Goal: Obtain resource: Download file/media

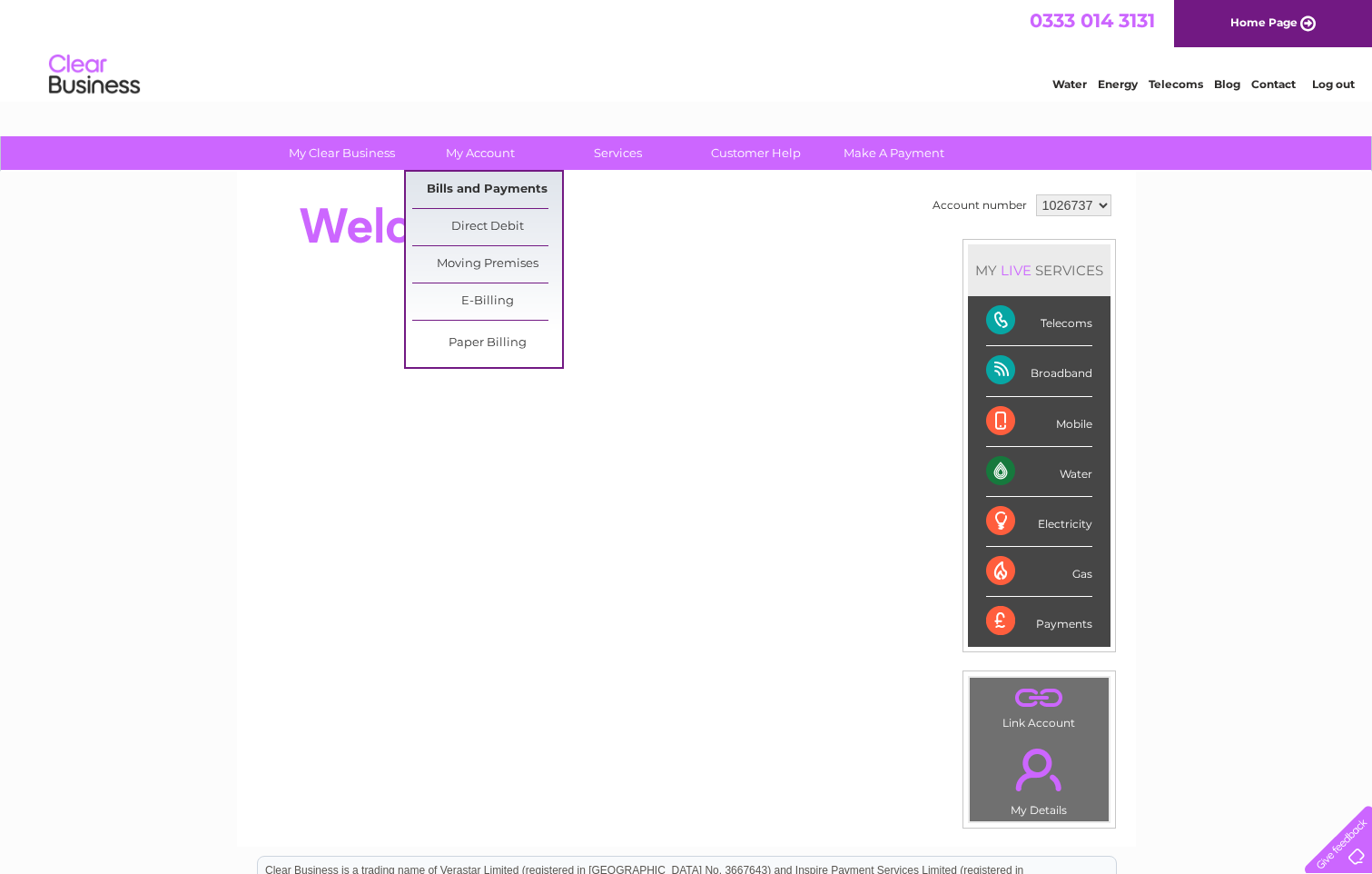
click at [470, 189] on link "Bills and Payments" at bounding box center [487, 190] width 150 height 36
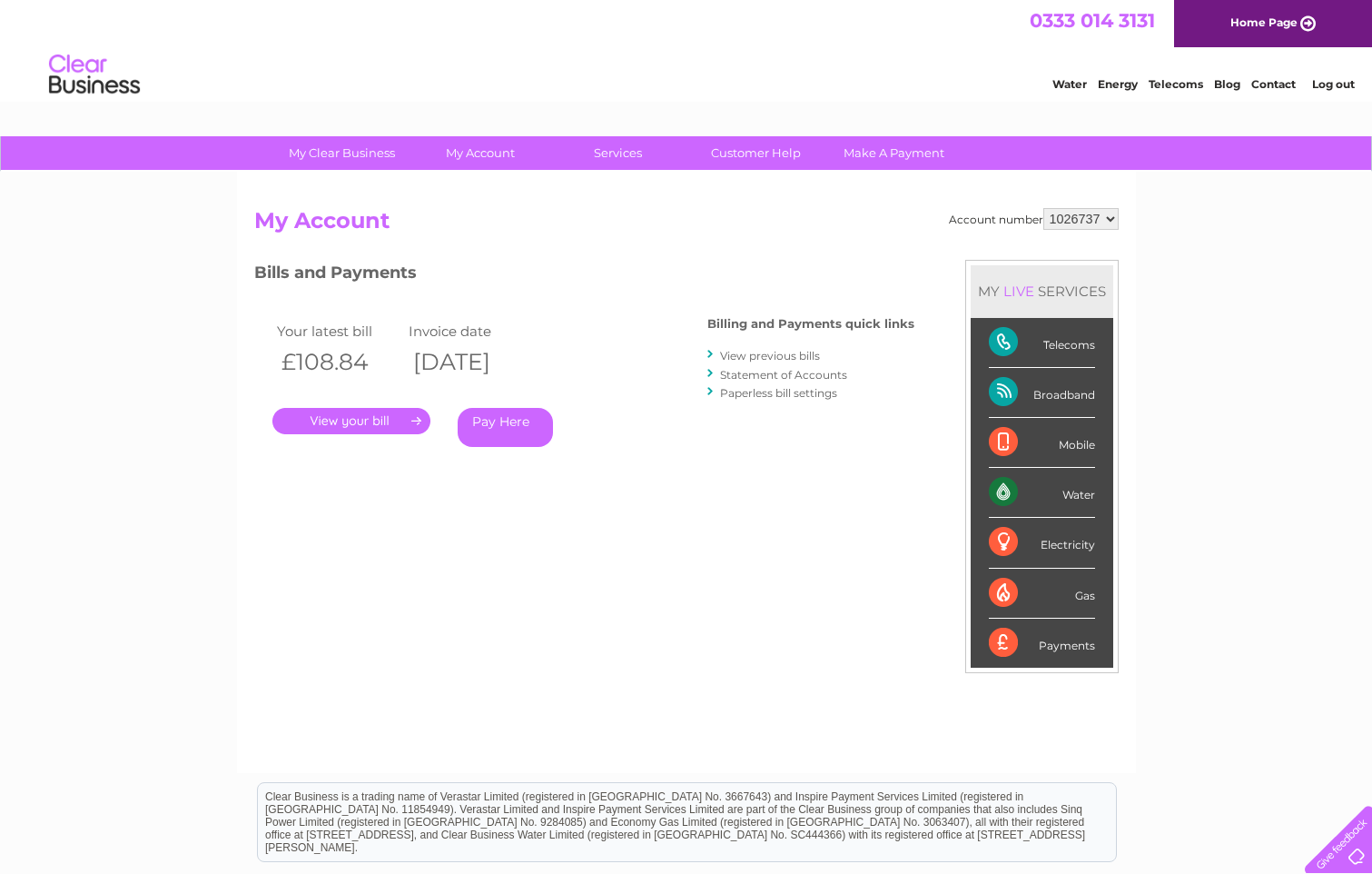
click at [805, 353] on link "View previous bills" at bounding box center [770, 355] width 100 height 14
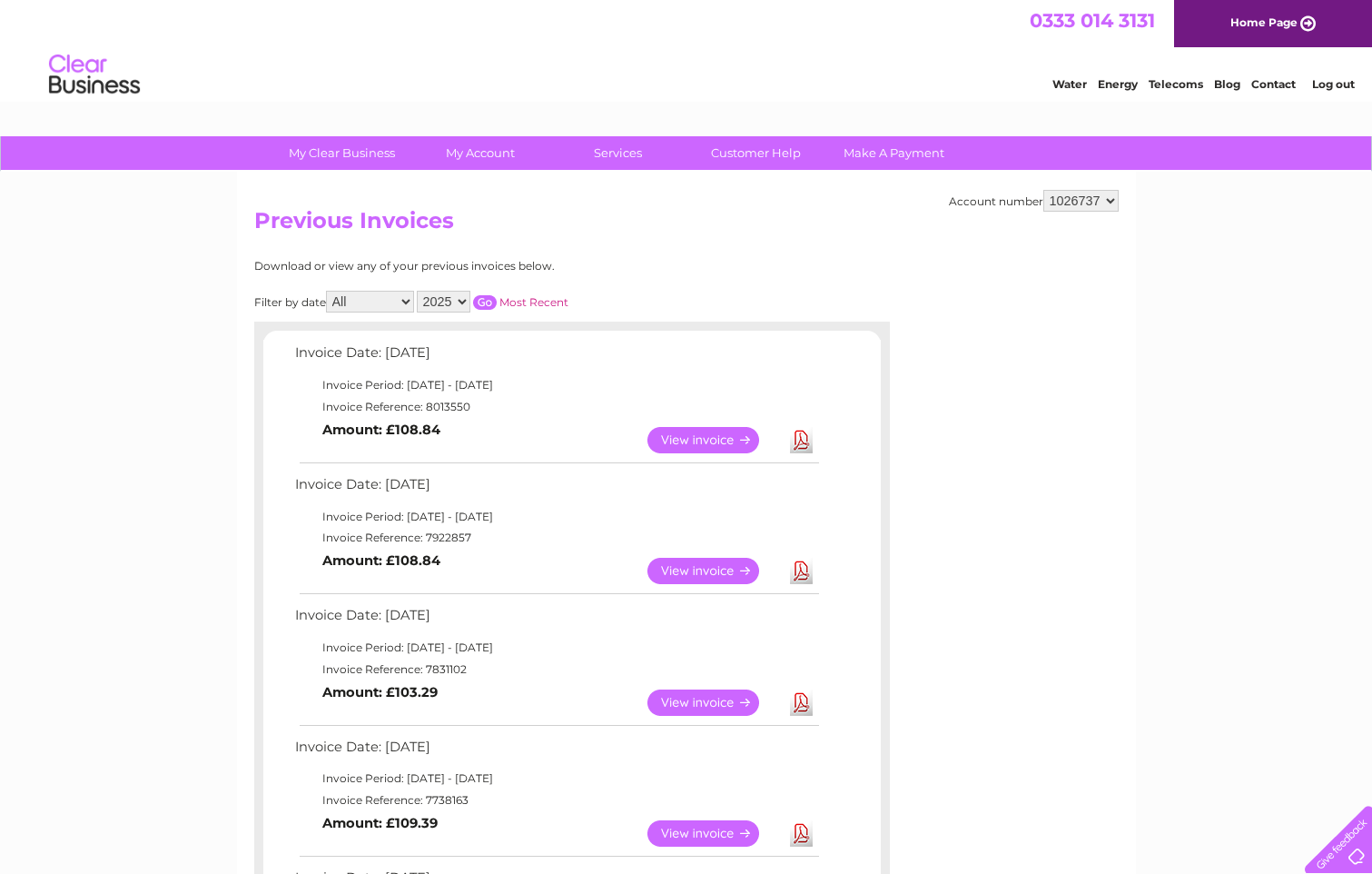
click at [805, 443] on link "Download" at bounding box center [801, 440] width 23 height 26
click at [701, 440] on link "View" at bounding box center [714, 440] width 133 height 26
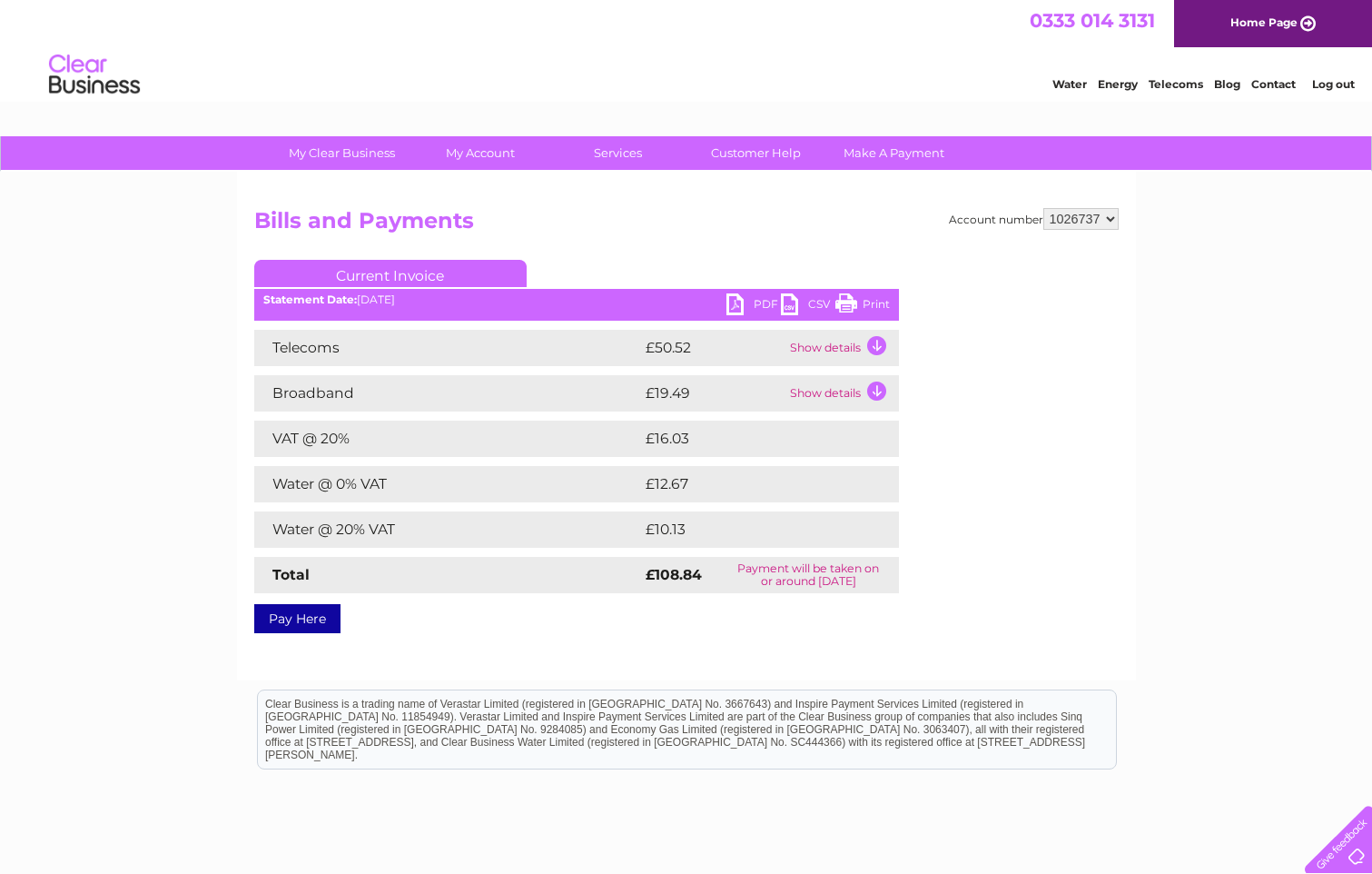
click at [870, 302] on link "Print" at bounding box center [863, 306] width 54 height 26
